Goal: Find specific page/section: Find specific page/section

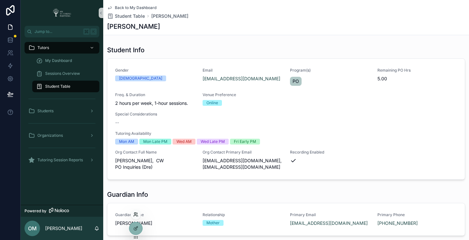
click at [136, 214] on icon at bounding box center [135, 214] width 5 height 5
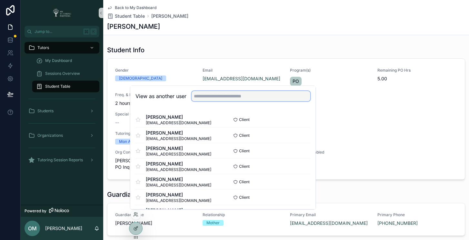
click at [214, 98] on input "text" at bounding box center [250, 96] width 119 height 10
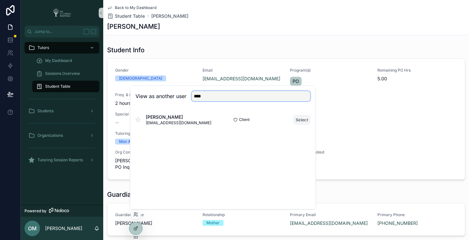
type input "****"
click at [302, 120] on button "Select" at bounding box center [301, 119] width 17 height 9
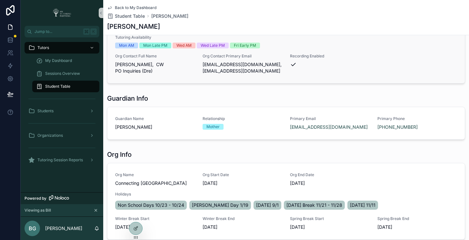
scroll to position [210, 0]
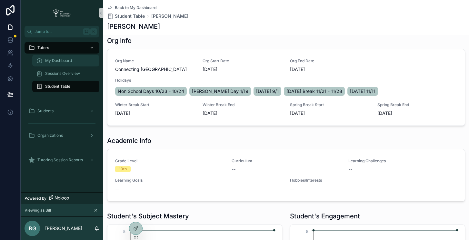
click at [54, 60] on span "My Dashboard" at bounding box center [58, 60] width 27 height 5
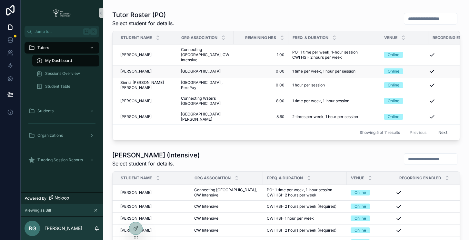
scroll to position [283, 0]
click at [267, 167] on div "Tutor Roster (Intensive) Select student for details." at bounding box center [285, 159] width 347 height 17
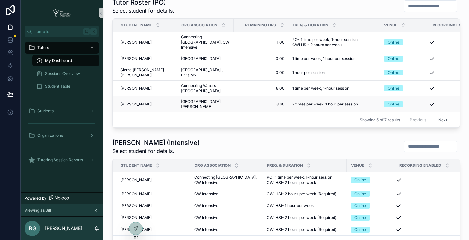
scroll to position [372, 0]
